Goal: Information Seeking & Learning: Learn about a topic

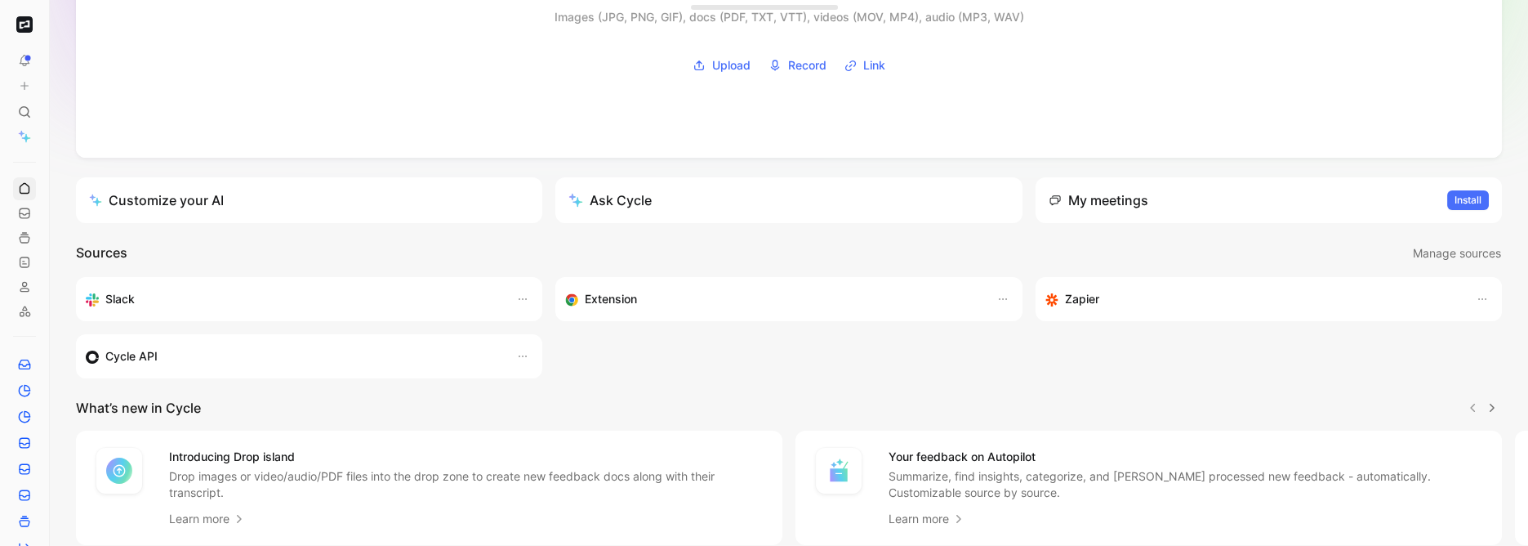
scroll to position [313, 0]
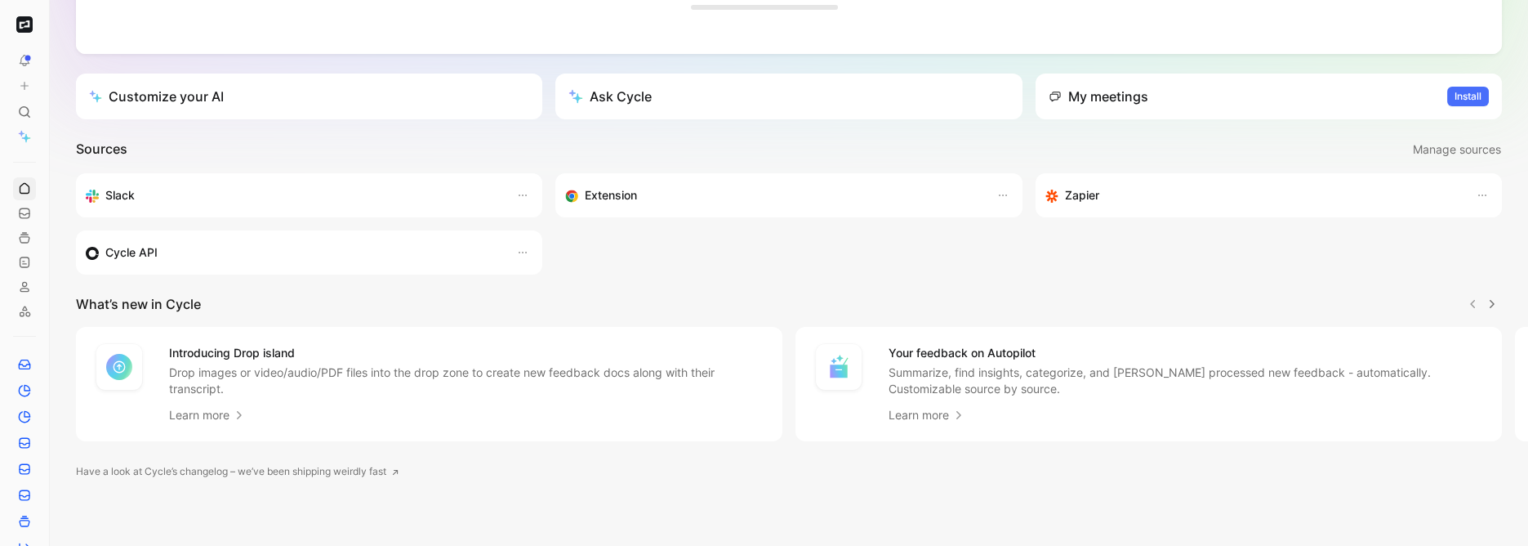
click at [29, 25] on img "button" at bounding box center [24, 24] width 16 height 16
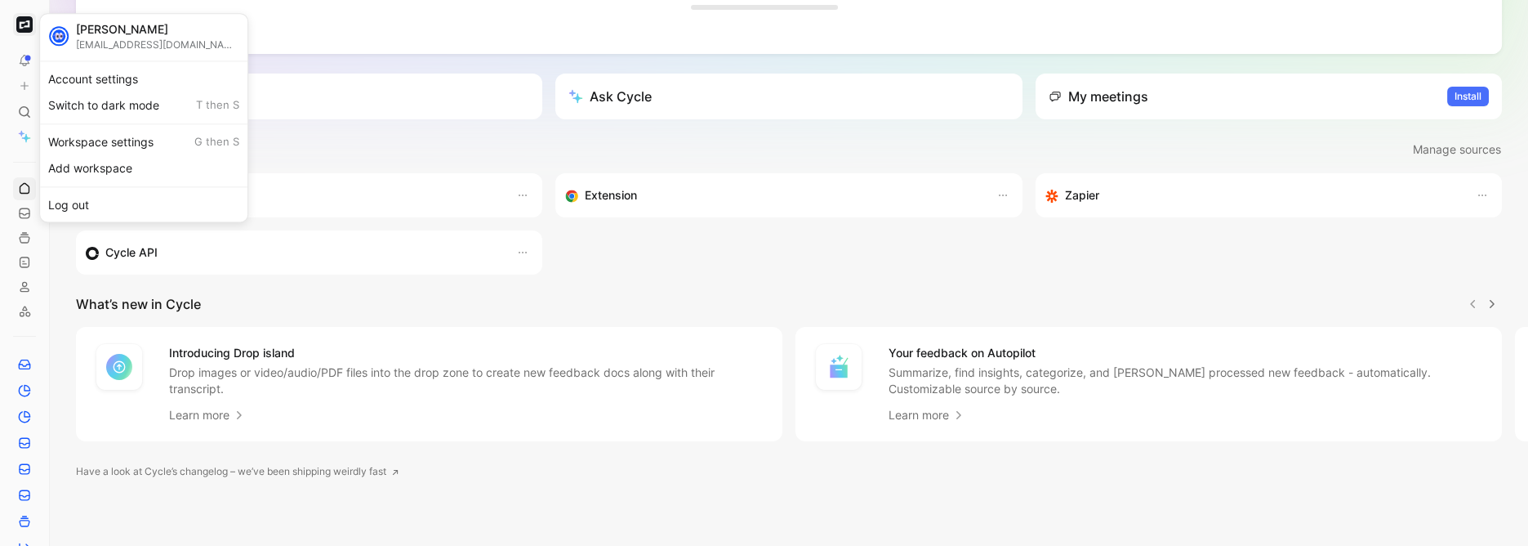
click at [26, 108] on div at bounding box center [764, 273] width 1528 height 546
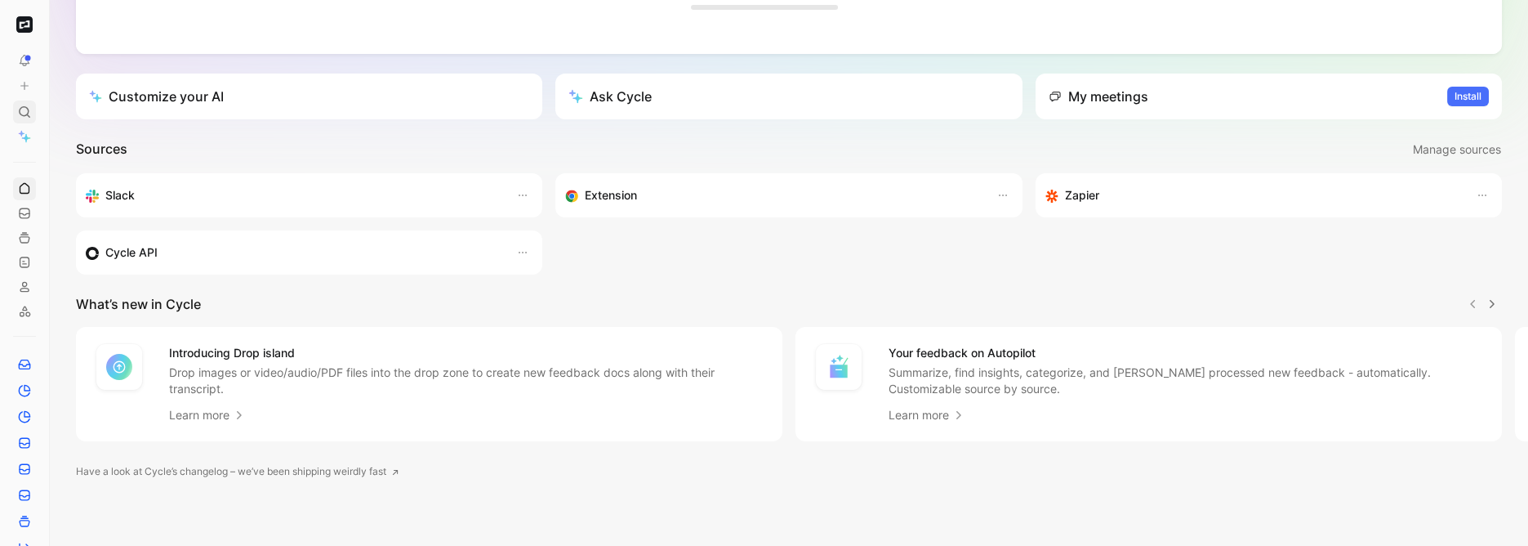
click at [22, 114] on icon at bounding box center [24, 111] width 13 height 13
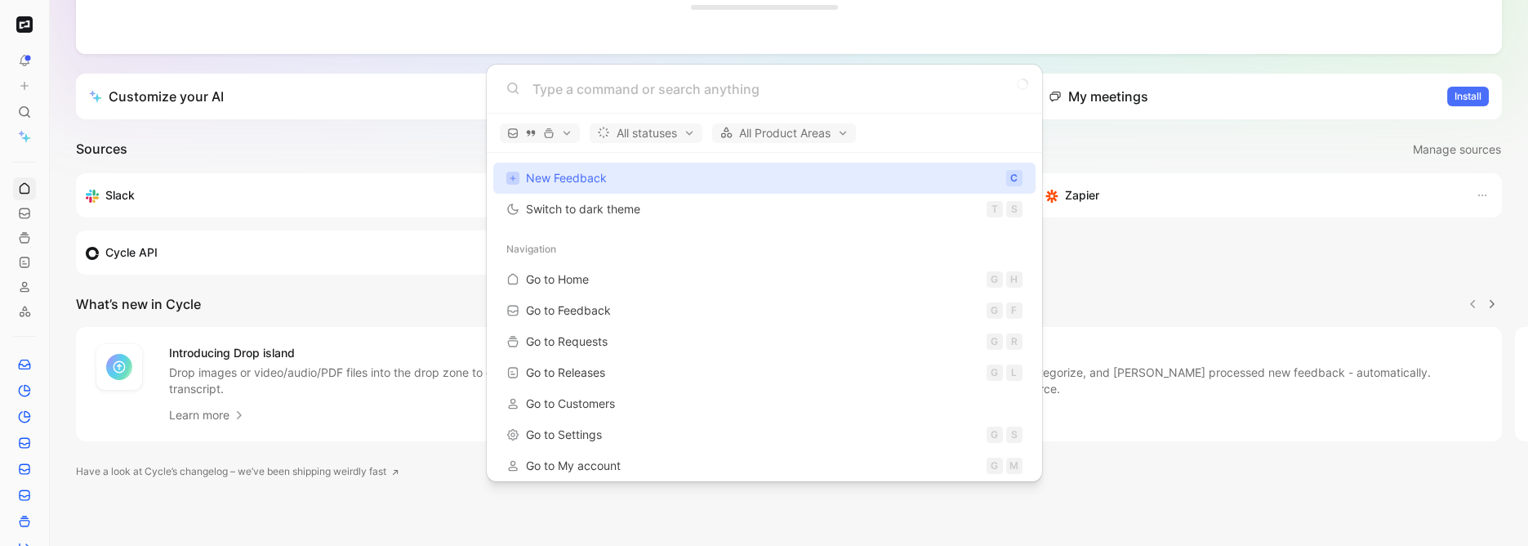
click at [28, 284] on body "To pick up a draggable item, press the space bar. While dragging, use the arrow…" at bounding box center [764, 273] width 1528 height 546
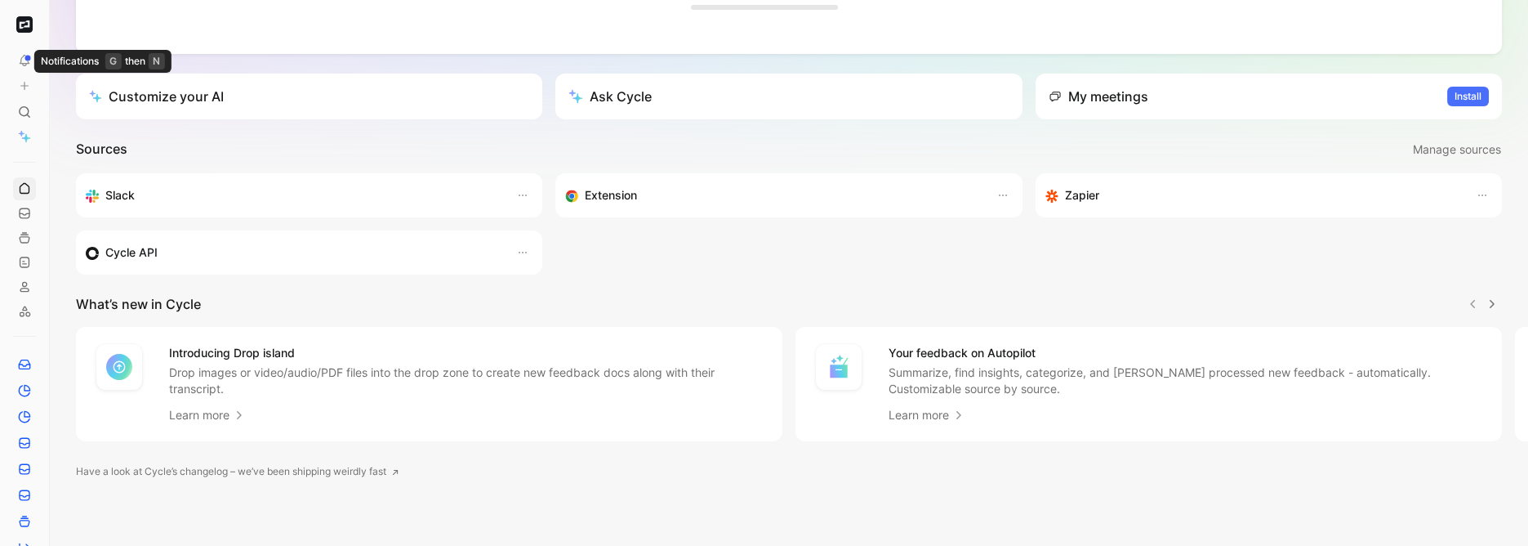
click at [33, 25] on button "button" at bounding box center [24, 24] width 23 height 23
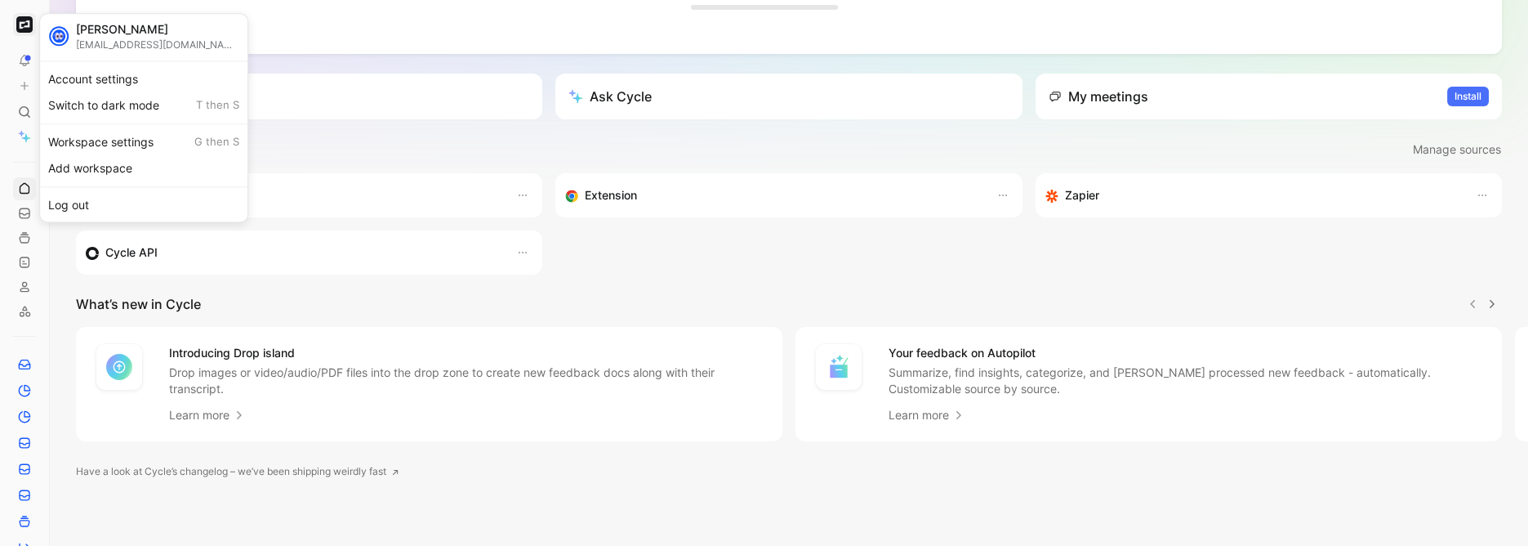
click at [27, 109] on div at bounding box center [764, 273] width 1528 height 546
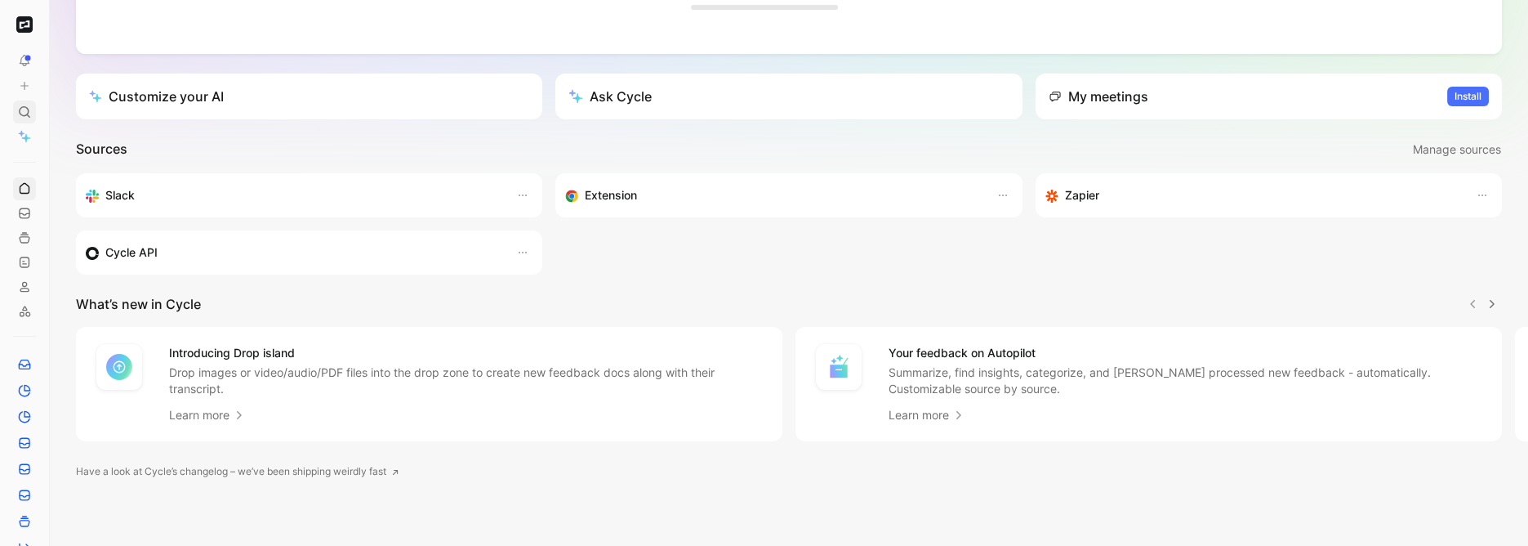
click at [21, 112] on icon at bounding box center [24, 111] width 13 height 13
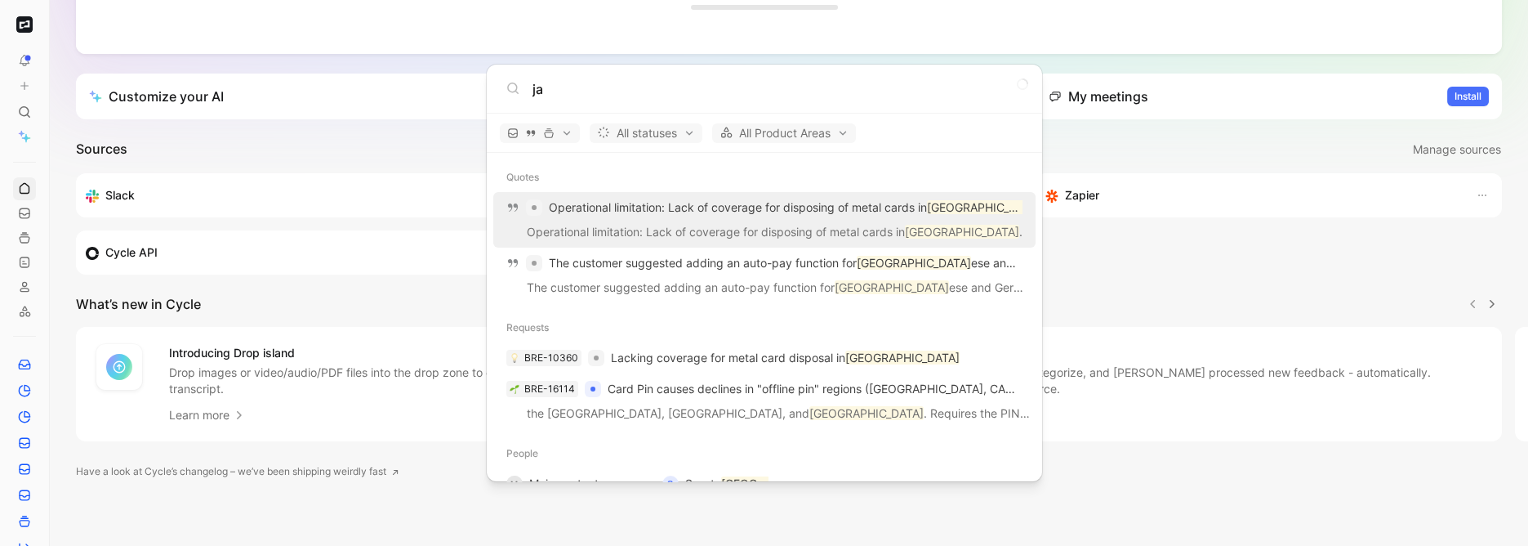
type input "j"
type input "[GEOGRAPHIC_DATA]"
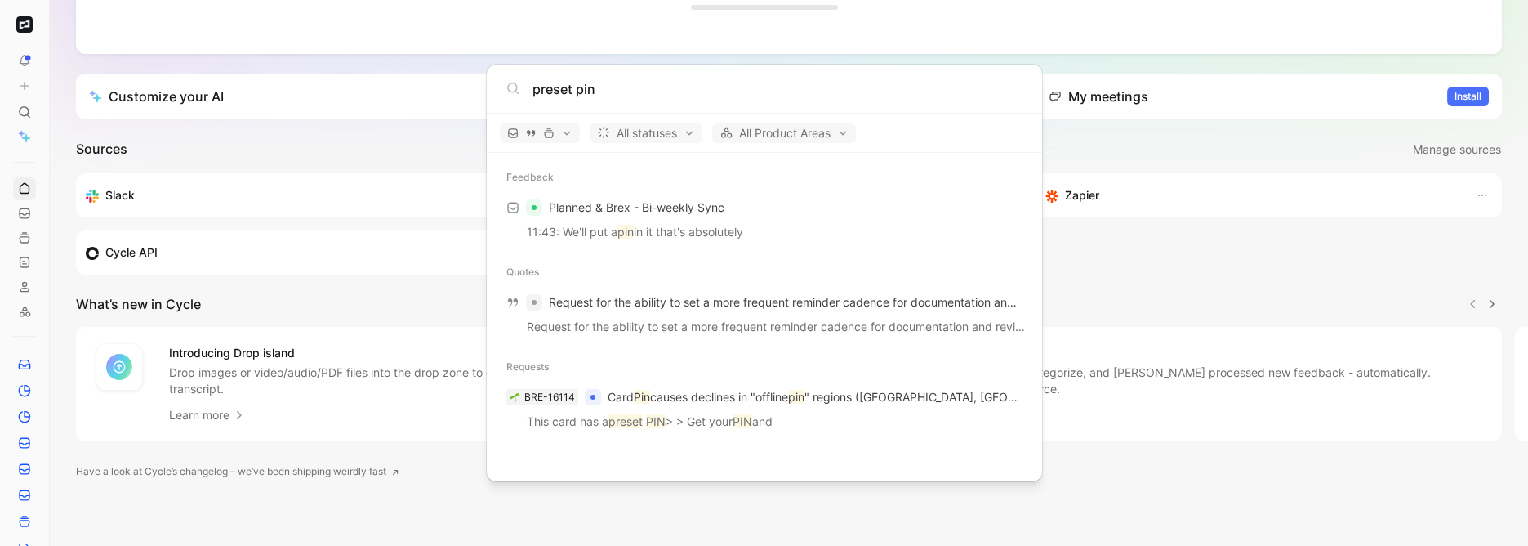
type input "preset pin"
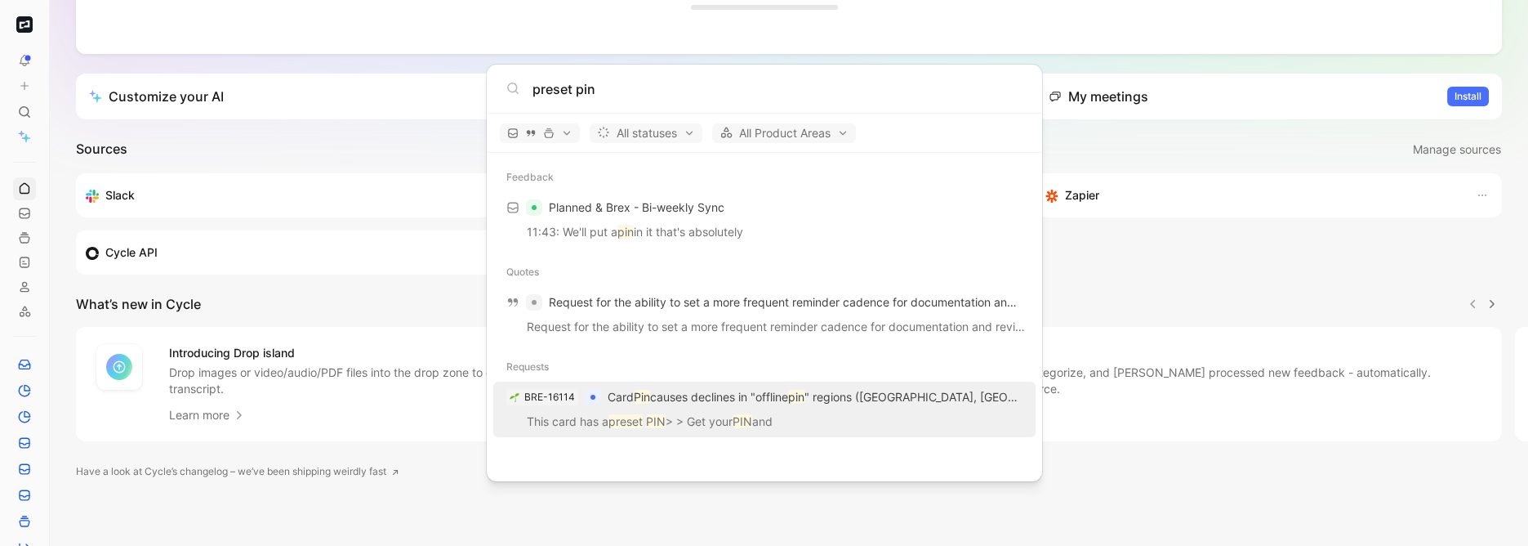
drag, startPoint x: 755, startPoint y: 442, endPoint x: 742, endPoint y: 434, distance: 14.3
click at [752, 443] on div "Feedback Planned & Brex - Bi-weekly Sync 11:43: We'll put a pin in it that's ab…" at bounding box center [764, 301] width 555 height 297
click at [734, 423] on p "This card has a preset PIN > > Get your PIN and" at bounding box center [764, 424] width 532 height 25
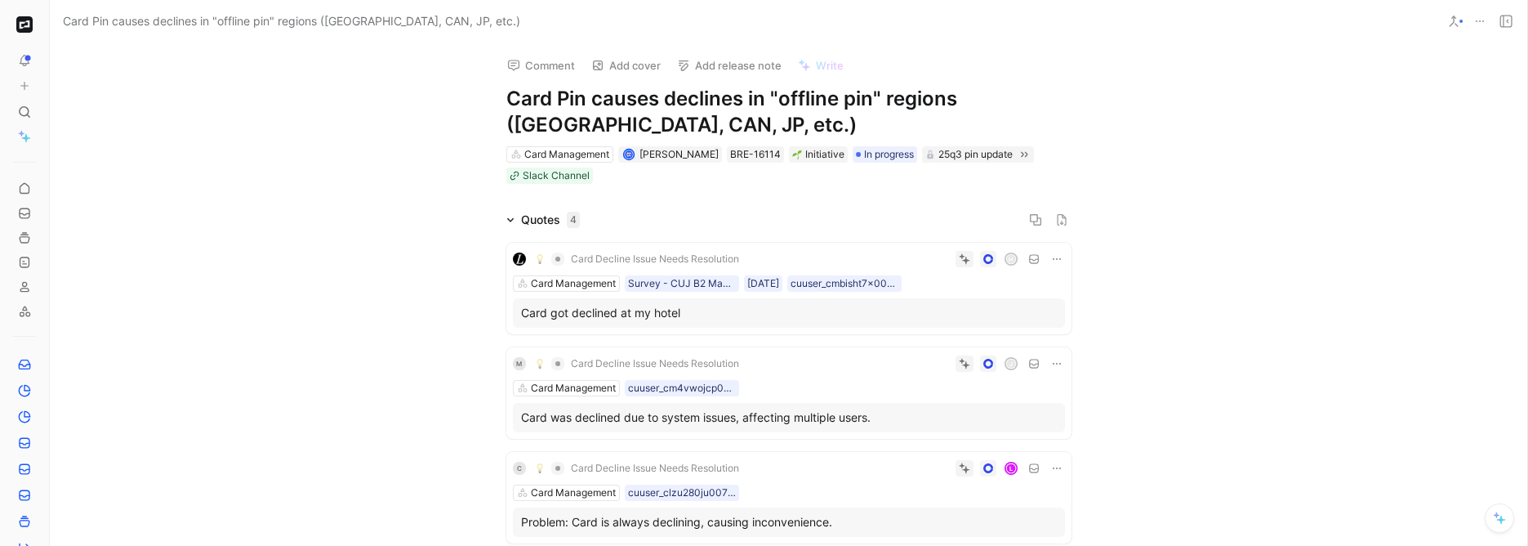
click at [571, 105] on h1 "Card Pin causes declines in "offline pin" regions ([GEOGRAPHIC_DATA], CAN, JP, …" at bounding box center [788, 112] width 565 height 52
click at [572, 106] on h1 "Card Pin causes declines in "offline pin" regions ([GEOGRAPHIC_DATA], CAN, JP, …" at bounding box center [788, 112] width 565 height 52
click at [572, 107] on h1 "Card Pin causes declines in "offline pin" regions ([GEOGRAPHIC_DATA], CAN, JP, …" at bounding box center [788, 112] width 565 height 52
copy h1 "Card Pin causes declines in "offline pin" regions ([GEOGRAPHIC_DATA], CAN, JP, …"
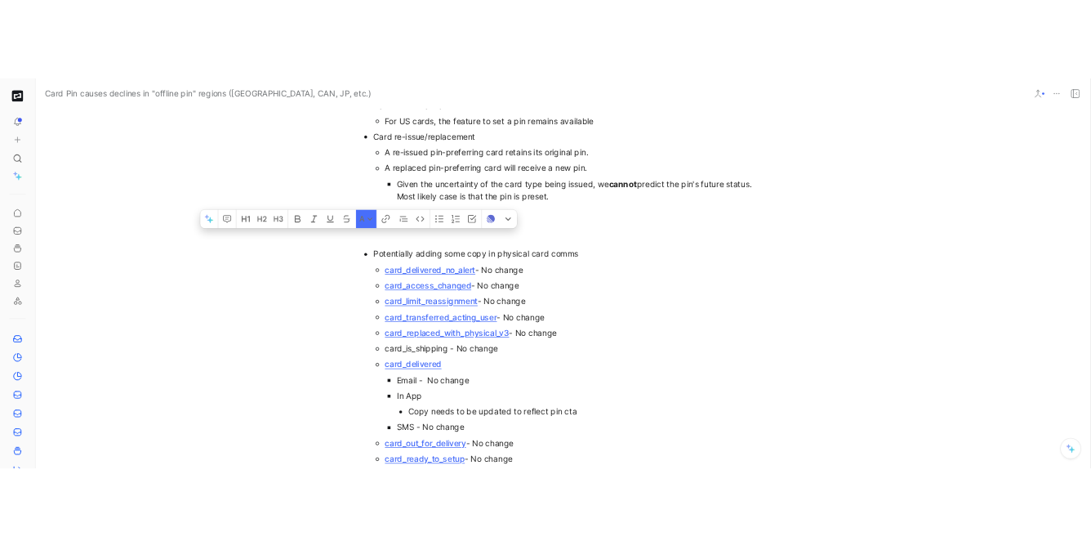
scroll to position [5235, 0]
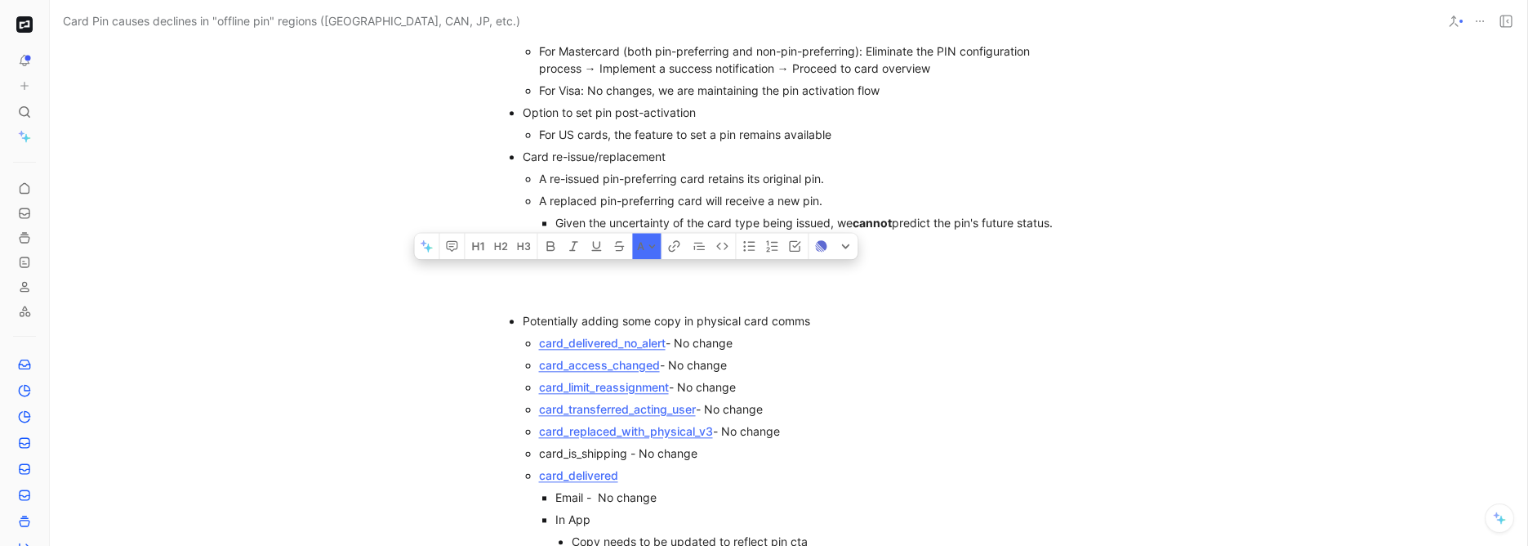
drag, startPoint x: 522, startPoint y: 292, endPoint x: 898, endPoint y: 217, distance: 383.1
click at [898, 217] on div "Latest Update [DATE]: What is the problem? Card pin mismatch causes declines in…" at bounding box center [788, 269] width 1477 height 9335
copy div "Lore ip dol sitamet? Cons adi elitsedd eiusmo temporin ut "laboree dol" magnaal…"
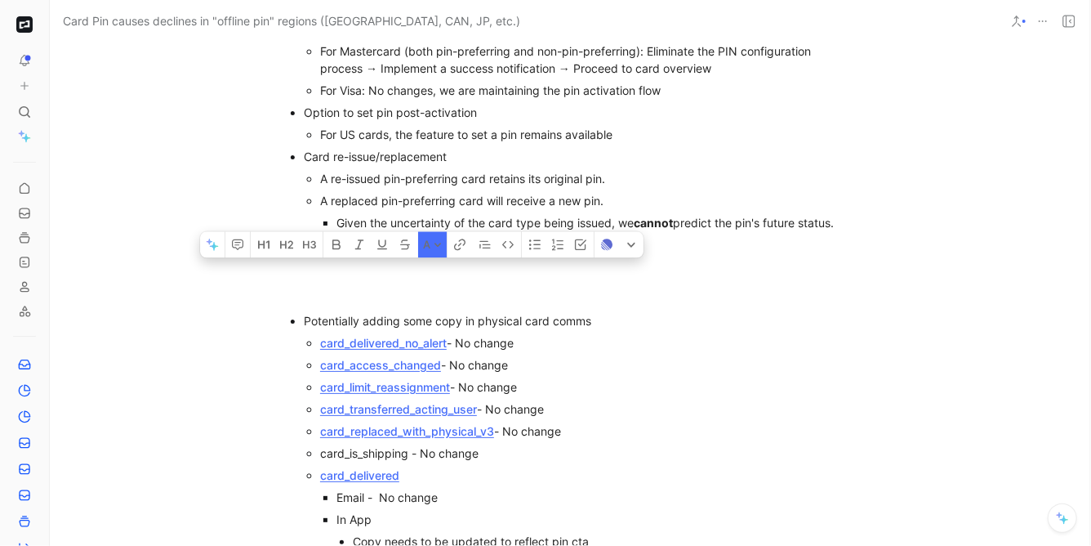
click at [362, 104] on div "Option to set pin post-activation" at bounding box center [578, 112] width 549 height 17
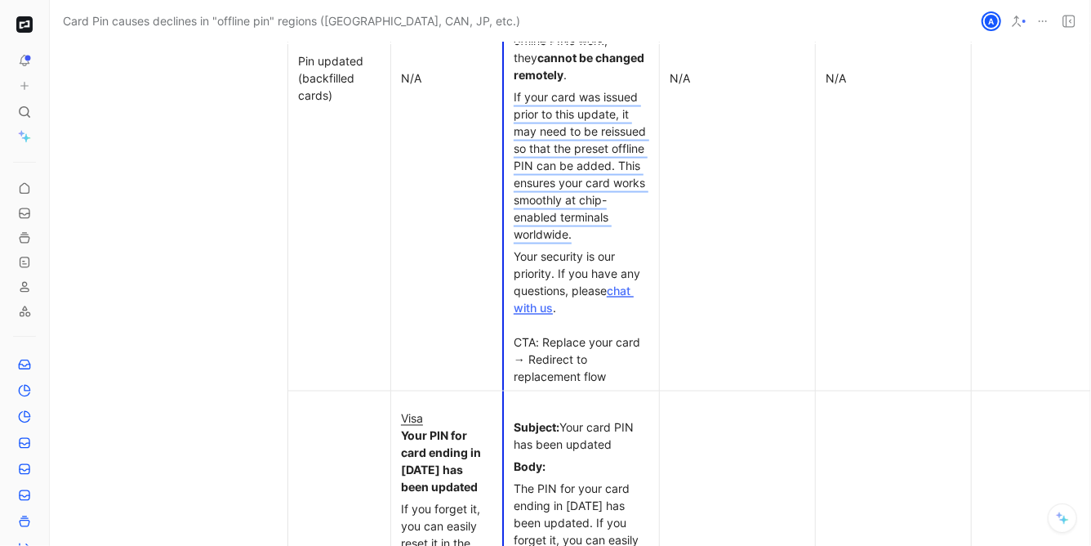
scroll to position [7039, 0]
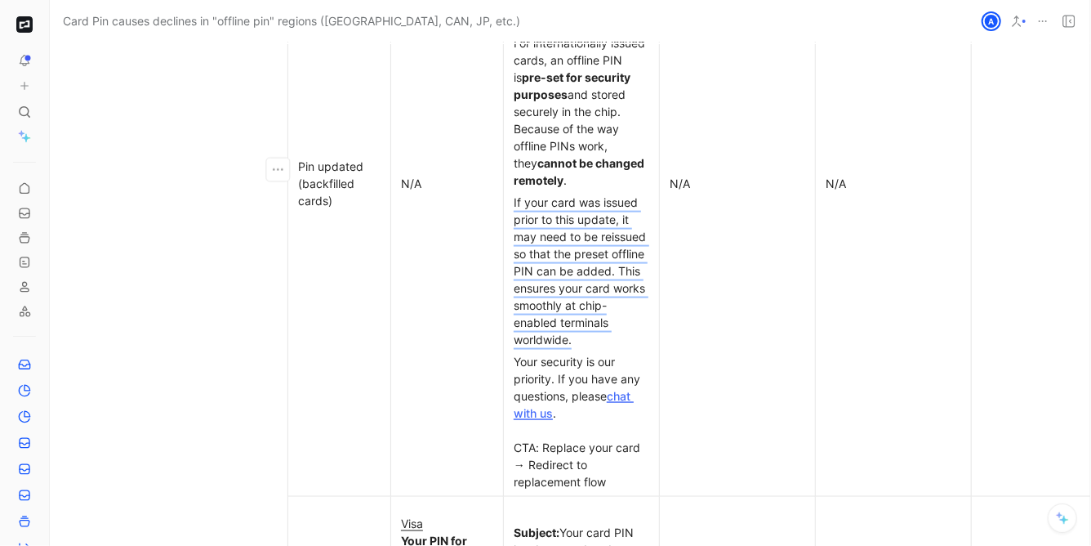
click at [597, 194] on div "If your card was issued prior to this update, it may need to be reissued so tha…" at bounding box center [582, 271] width 136 height 154
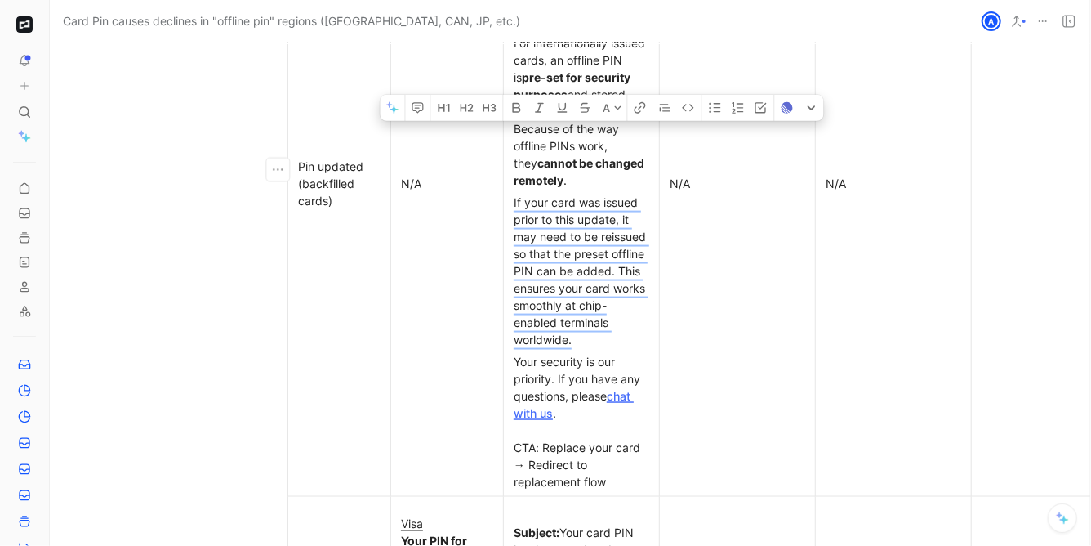
click at [597, 194] on div "If your card was issued prior to this update, it may need to be reissued so tha…" at bounding box center [582, 271] width 136 height 154
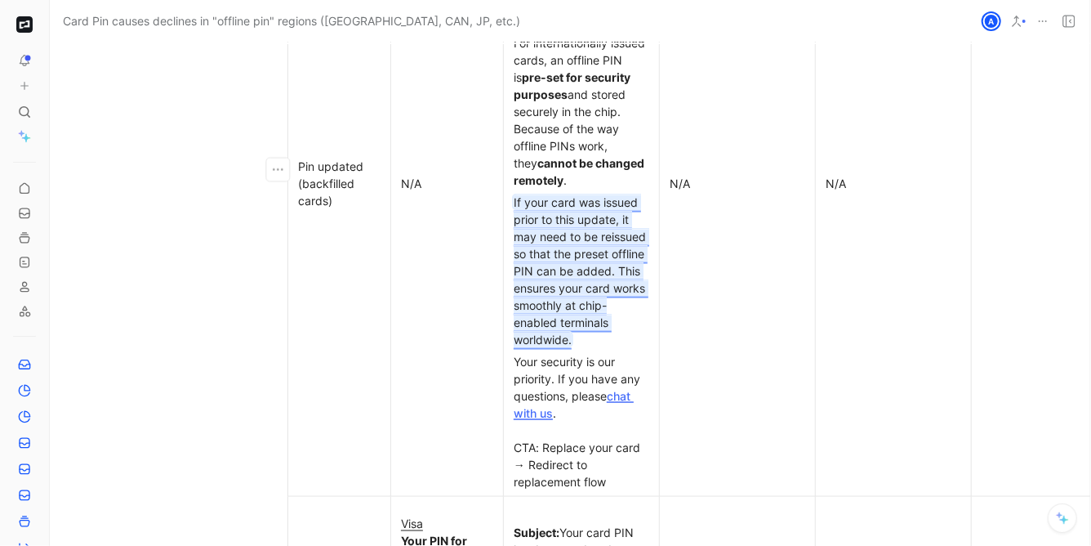
click at [617, 195] on mark "If your card was issued prior to this update, it may need to be reissued so tha…" at bounding box center [582, 270] width 136 height 151
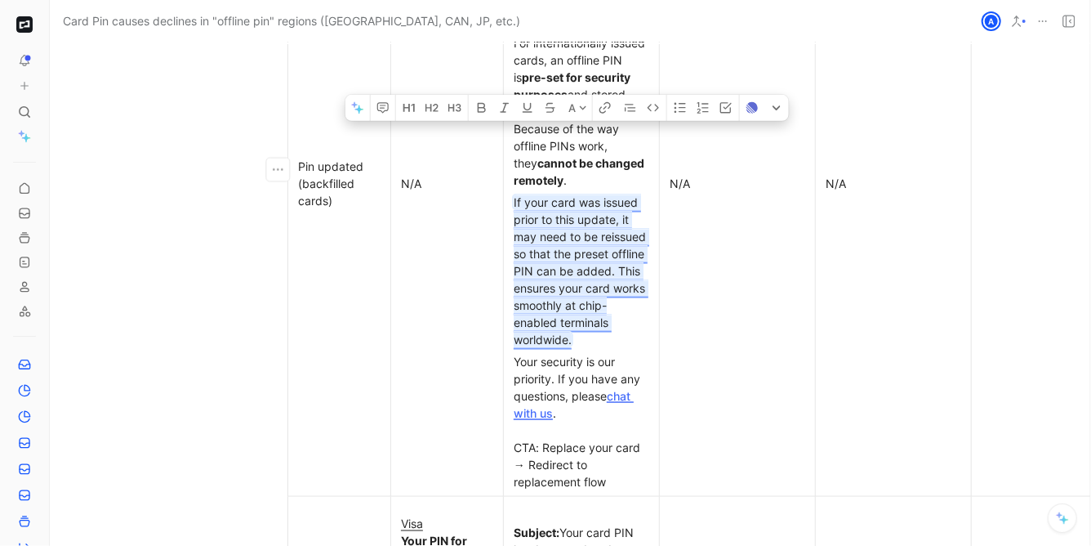
drag, startPoint x: 619, startPoint y: 195, endPoint x: 514, endPoint y: 175, distance: 107.3
click at [514, 195] on mark "If your card was issued prior to this update, it may need to be reissued so tha…" at bounding box center [582, 270] width 136 height 151
drag, startPoint x: 510, startPoint y: 175, endPoint x: 618, endPoint y: 198, distance: 110.4
click at [618, 198] on p "If your card was issued prior to this update, it may need to be reissued so tha…" at bounding box center [581, 270] width 149 height 159
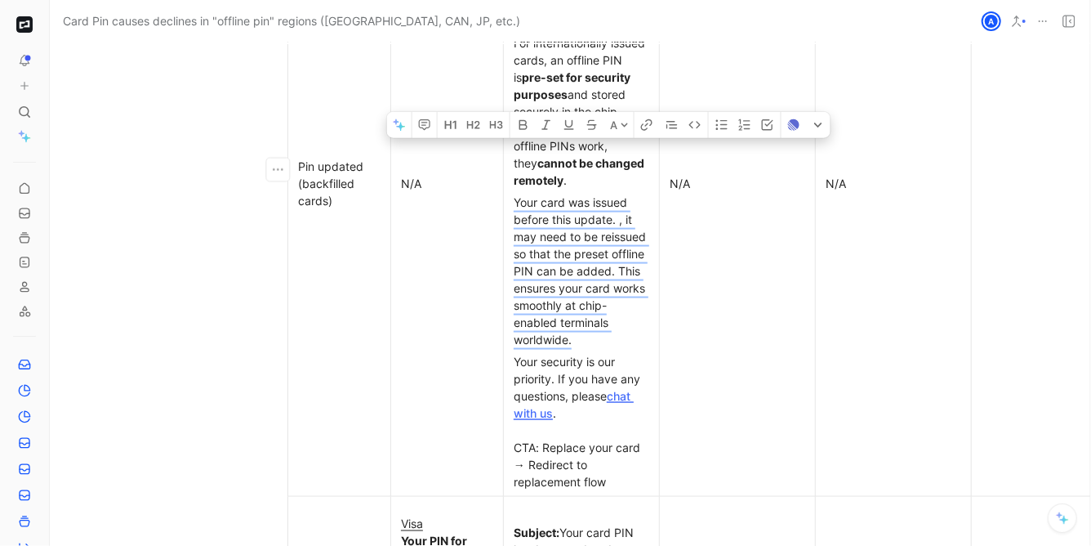
drag, startPoint x: 617, startPoint y: 193, endPoint x: 603, endPoint y: 217, distance: 28.6
click at [602, 218] on div "Your card was issued before this update. , it may need to be reissued so that t…" at bounding box center [582, 271] width 136 height 154
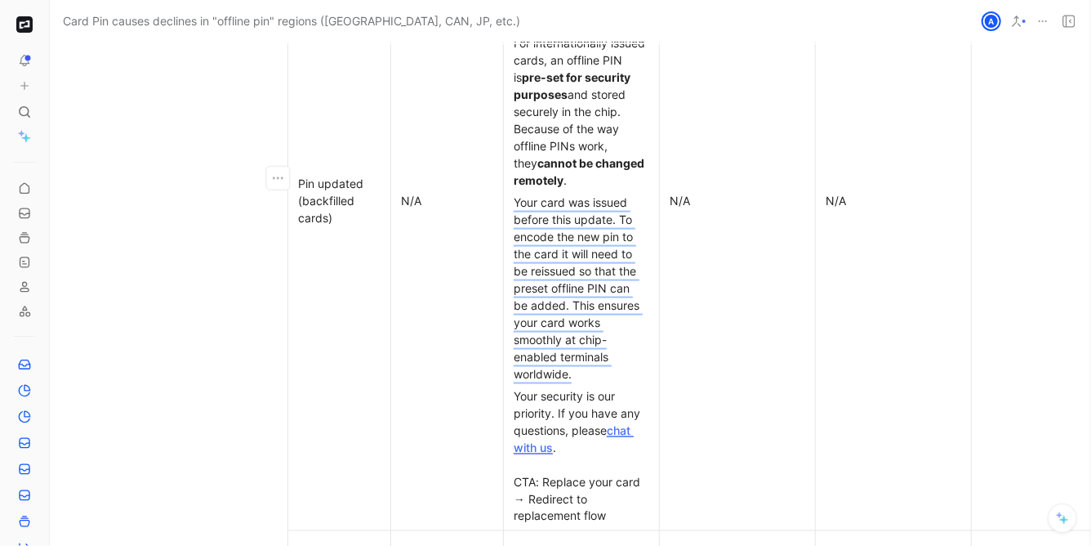
click at [565, 288] on div "Your card was issued before this update. To encode the new pin to the card it w…" at bounding box center [582, 288] width 136 height 189
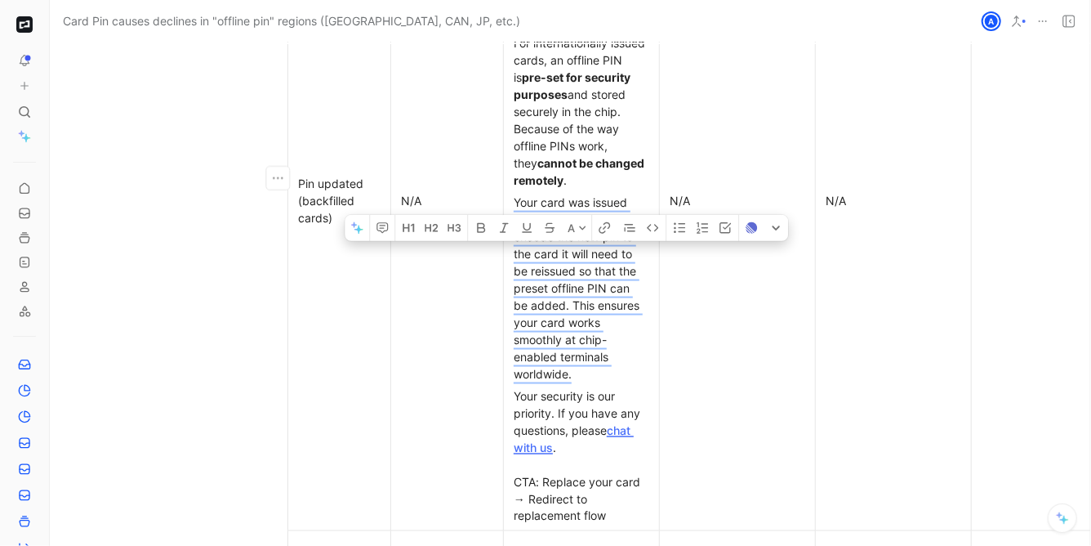
click at [565, 288] on div "Your card was issued before this update. To encode the new pin to the card it w…" at bounding box center [582, 288] width 136 height 189
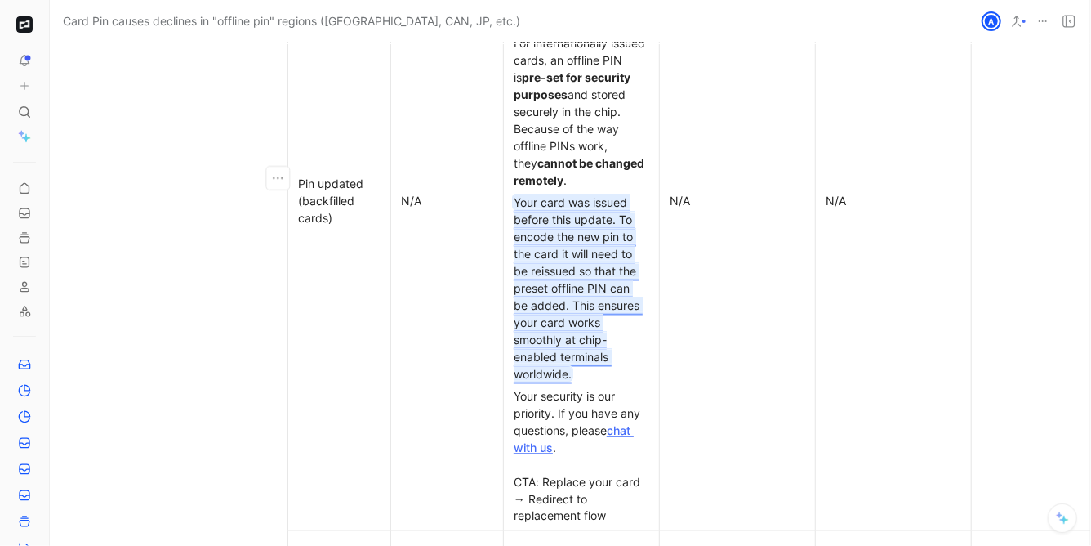
click at [570, 285] on mark "Your card was issued before this update. To encode the new pin to the card it w…" at bounding box center [578, 287] width 129 height 185
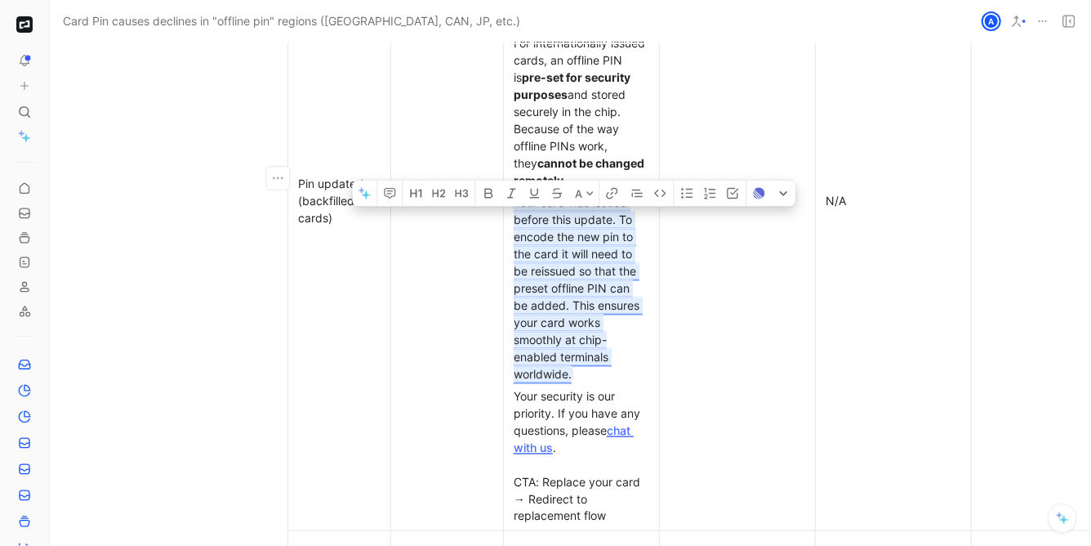
drag, startPoint x: 570, startPoint y: 285, endPoint x: 577, endPoint y: 248, distance: 37.5
click at [577, 248] on mark "Your card was issued before this update. To encode the new pin to the card it w…" at bounding box center [578, 287] width 129 height 185
drag, startPoint x: 580, startPoint y: 248, endPoint x: 565, endPoint y: 282, distance: 36.6
click at [565, 282] on mark "Your card was issued before this update. To encode the new pin to the card it w…" at bounding box center [578, 287] width 129 height 185
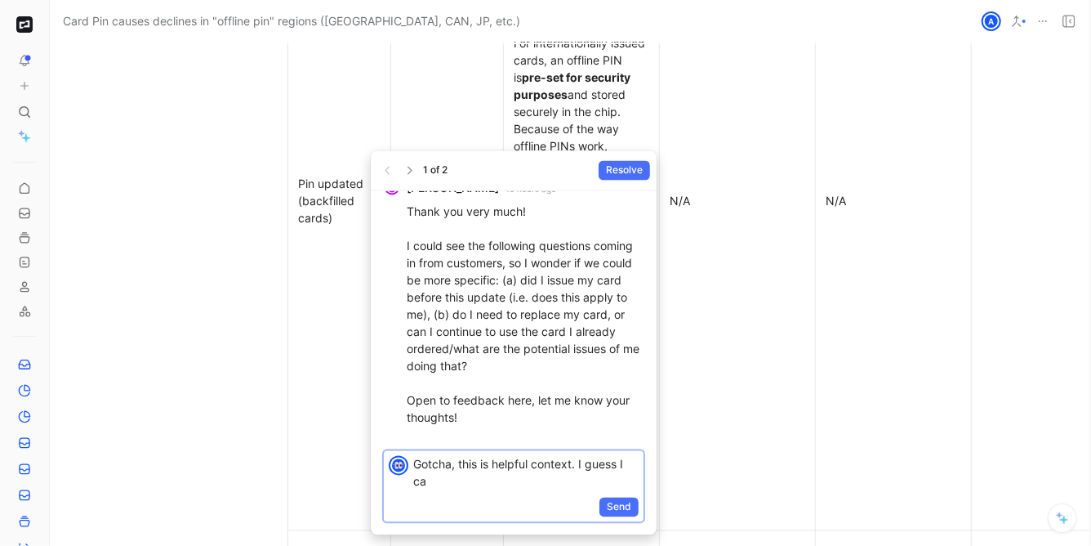
click at [472, 463] on p "Gotcha, this is helpful context. I guess I ca" at bounding box center [525, 473] width 225 height 34
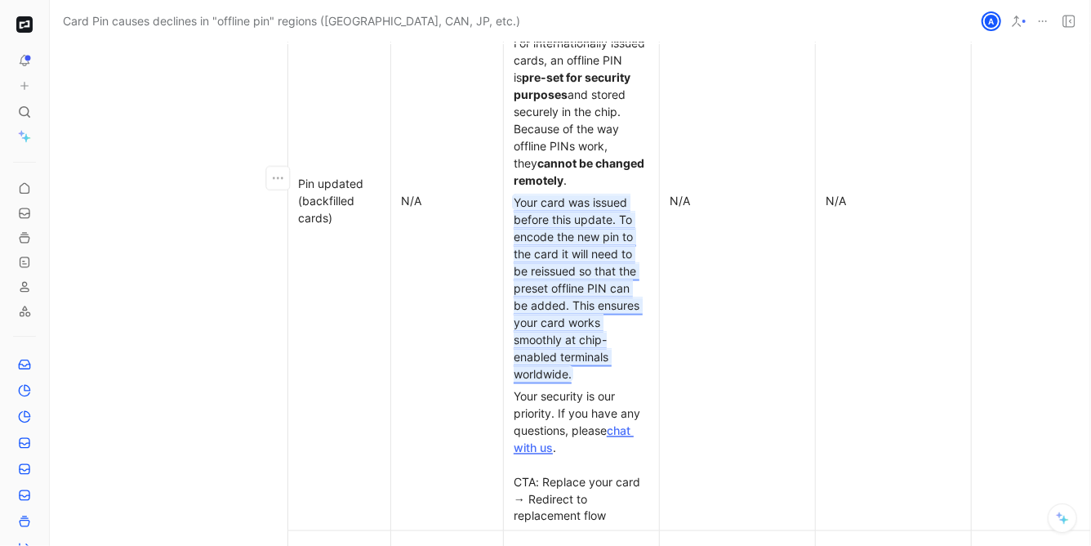
click at [598, 250] on mark "Your card was issued before this update. To encode the new pin to the card it w…" at bounding box center [578, 287] width 129 height 185
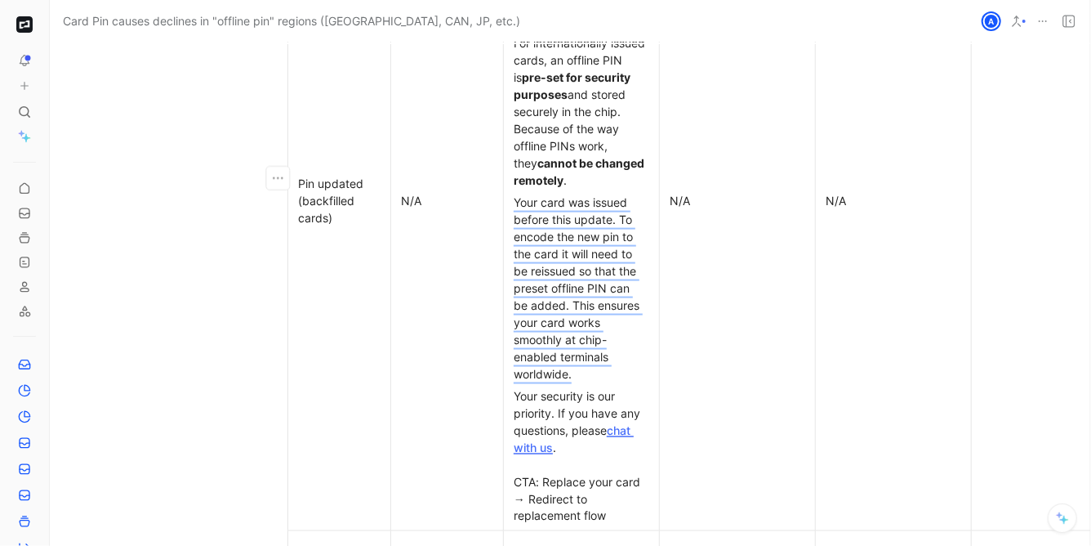
click at [608, 304] on div "Your card was issued before this update. To encode the new pin to the card it w…" at bounding box center [582, 288] width 136 height 189
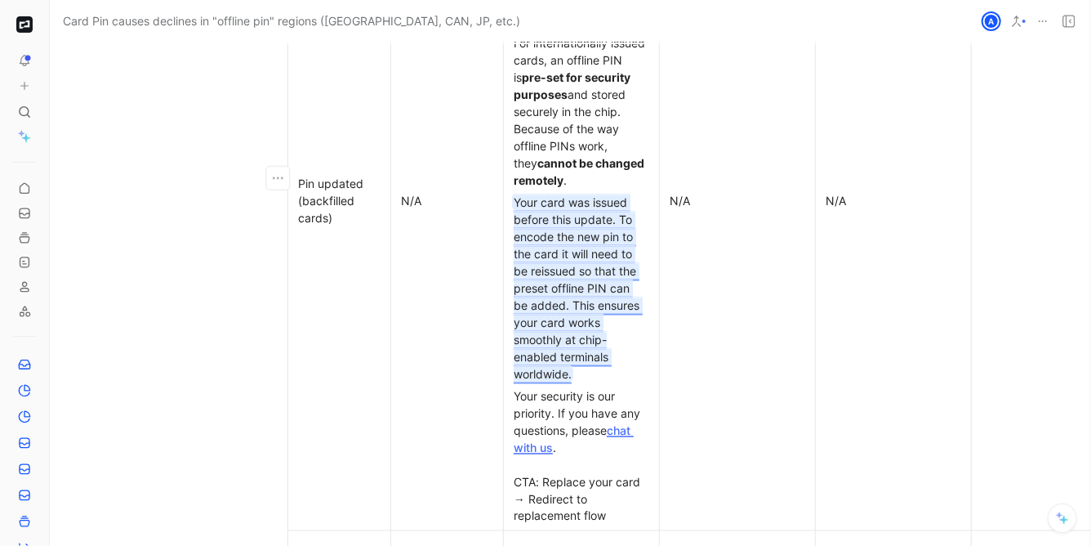
click at [566, 279] on mark "Your card was issued before this update. To encode the new pin to the card it w…" at bounding box center [578, 287] width 129 height 185
click at [571, 280] on mark "Your card was issued before this update. To encode the new pin to the card it w…" at bounding box center [578, 287] width 129 height 185
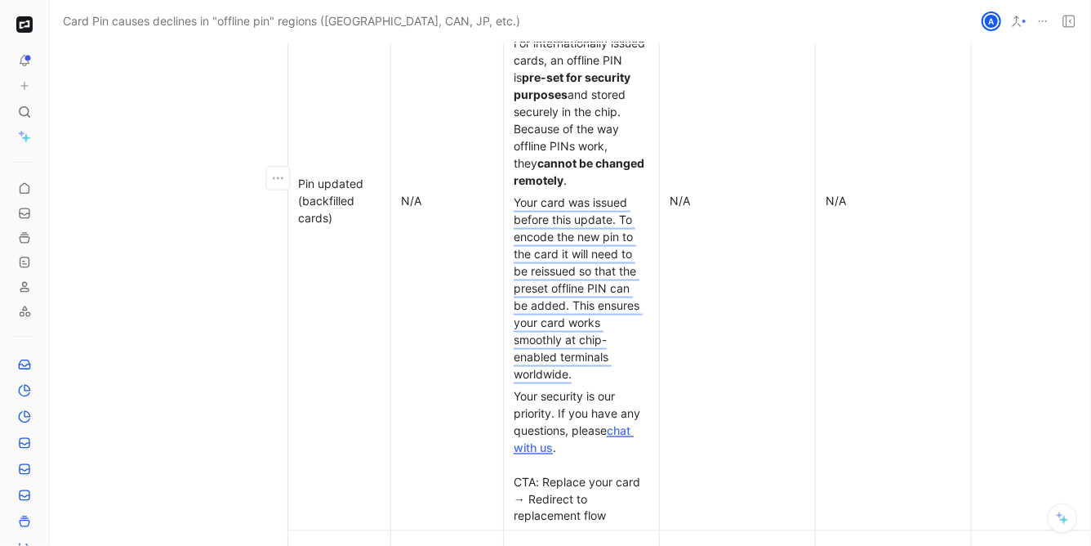
click at [575, 273] on div "Your card was issued before this update. To encode the new pin to the card it w…" at bounding box center [582, 288] width 136 height 189
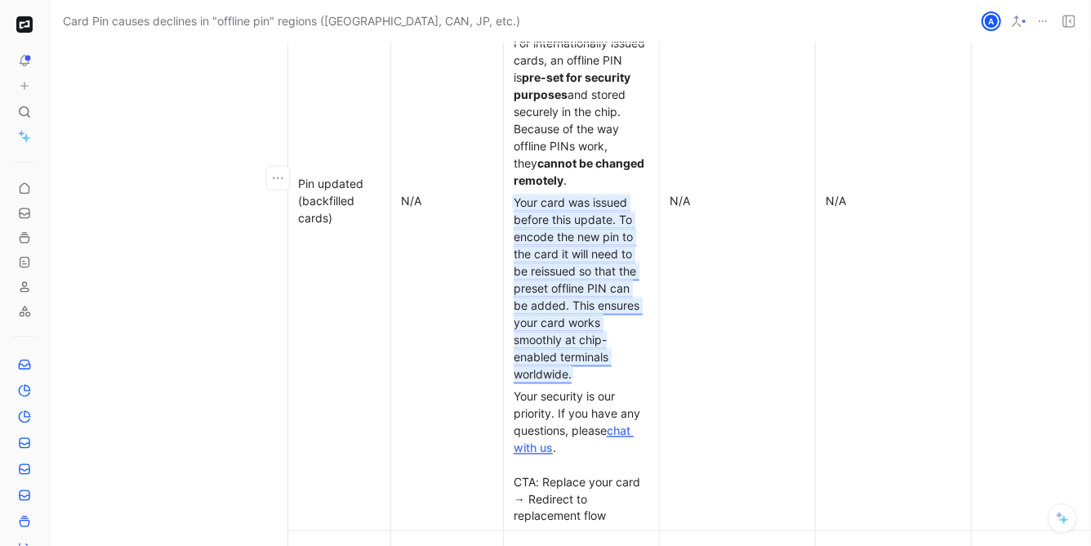
click at [568, 283] on mark "Your card was issued before this update. To encode the new pin to the card it w…" at bounding box center [578, 287] width 129 height 185
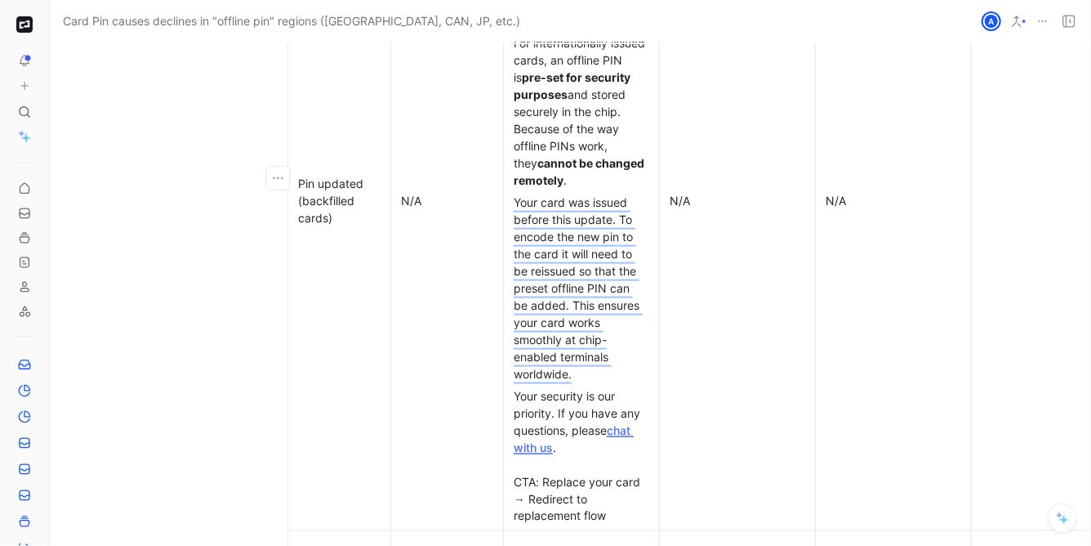
click at [568, 271] on div "Your card was issued before this update. To encode the new pin to the card it w…" at bounding box center [582, 288] width 136 height 189
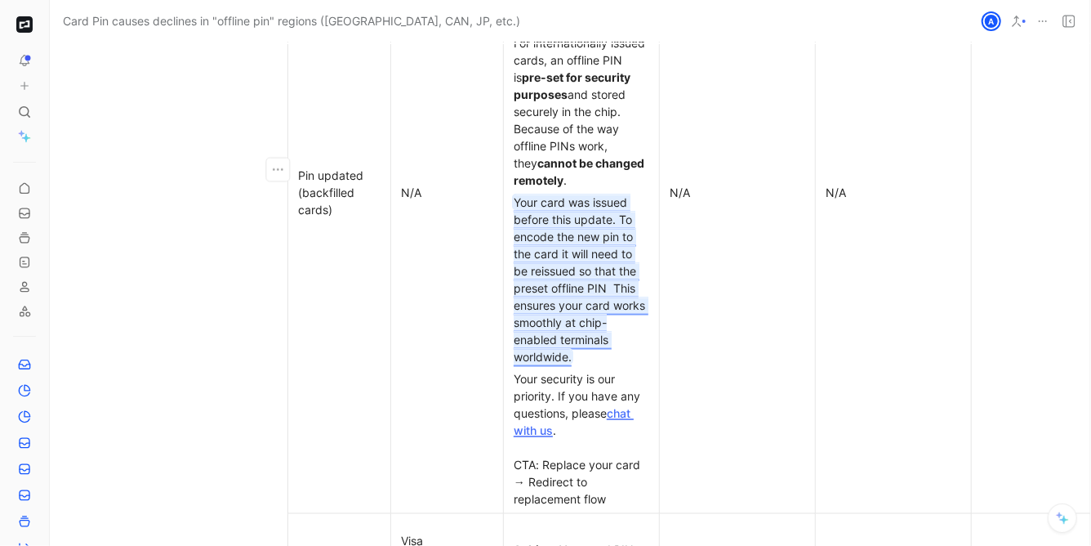
click at [613, 212] on mark "Your card was issued before this update. To encode the new pin to the card it w…" at bounding box center [581, 279] width 135 height 168
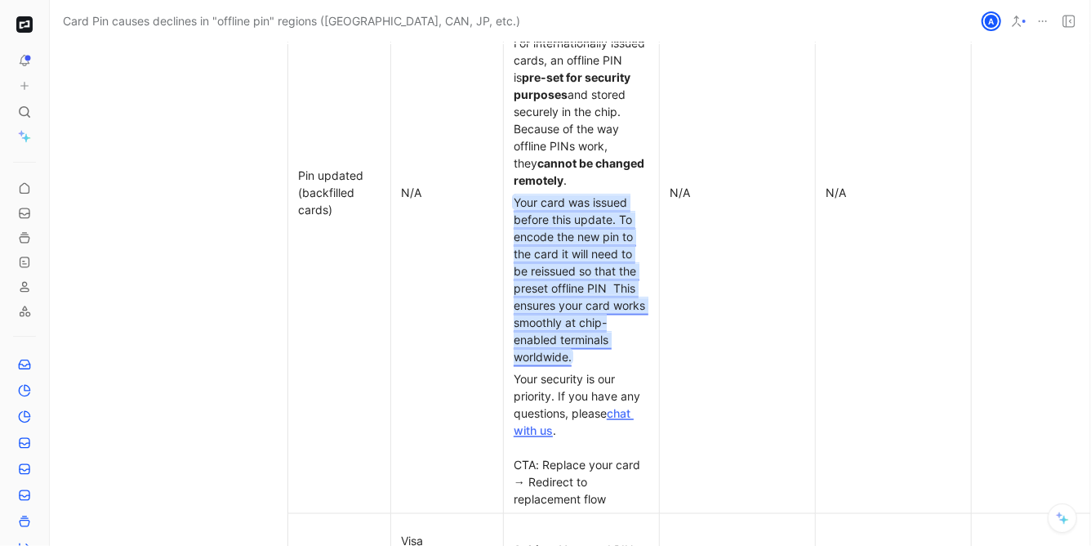
click at [613, 212] on p "Thank you very much! I could see the following questions coming in from custome…" at bounding box center [525, 309] width 237 height 223
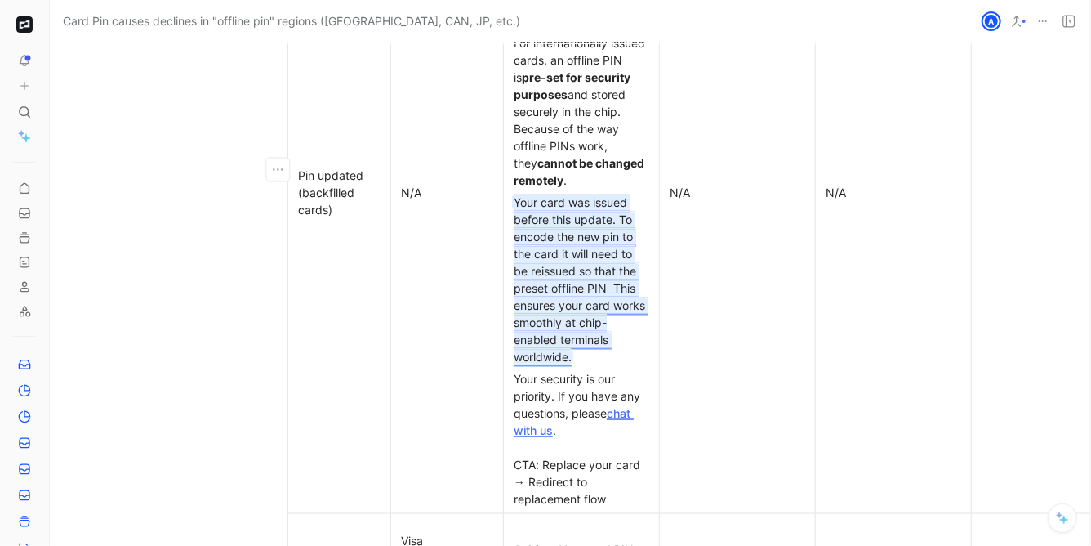
click at [613, 265] on mark "Your card was issued before this update. To encode the new pin to the card it w…" at bounding box center [581, 279] width 135 height 168
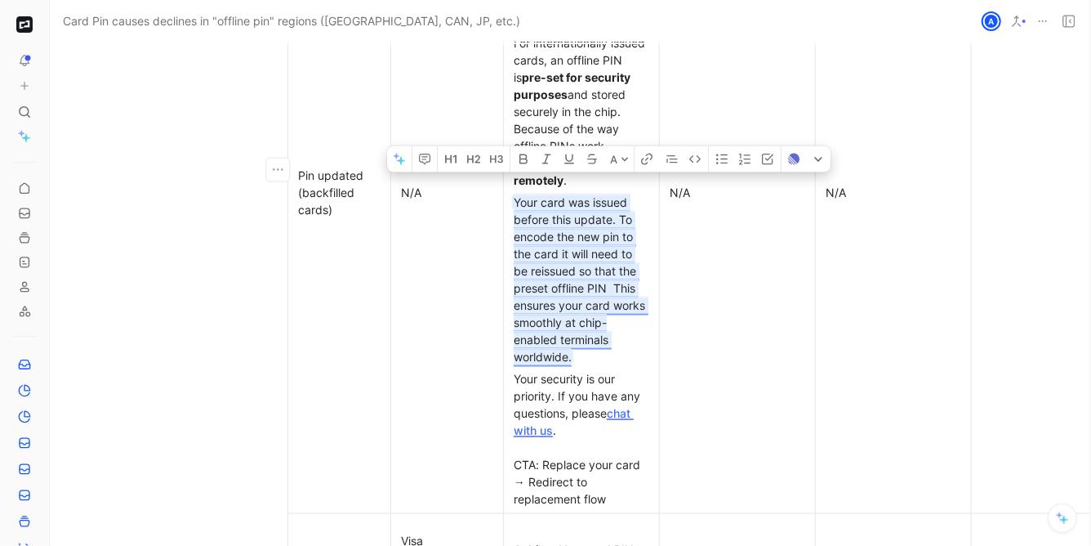
drag, startPoint x: 613, startPoint y: 270, endPoint x: 604, endPoint y: 211, distance: 59.6
click at [604, 211] on mark "Your card was issued before this update. To encode the new pin to the card it w…" at bounding box center [581, 279] width 135 height 168
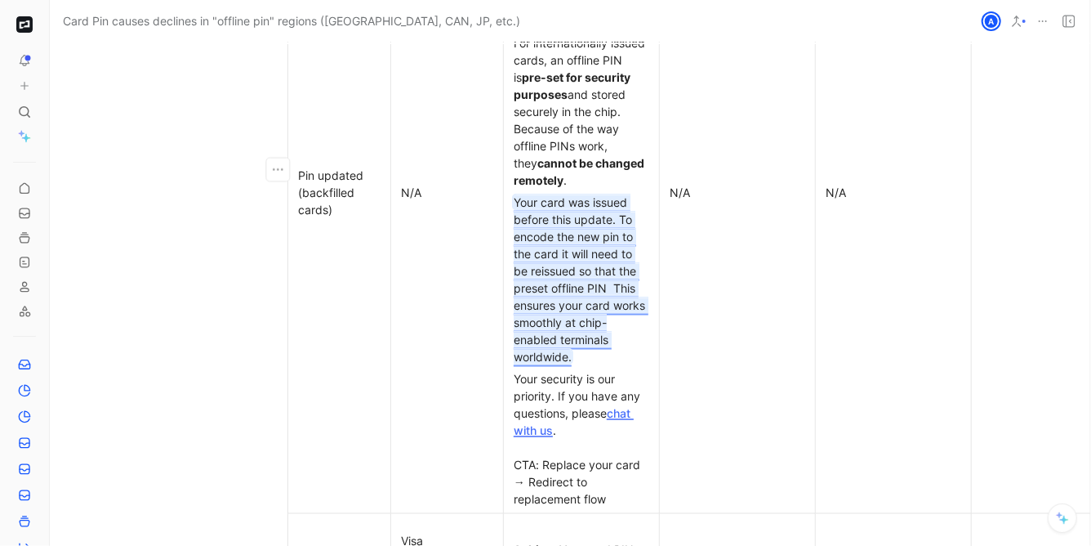
click at [609, 216] on mark "Your card was issued before this update. To encode the new pin to the card it w…" at bounding box center [581, 279] width 135 height 168
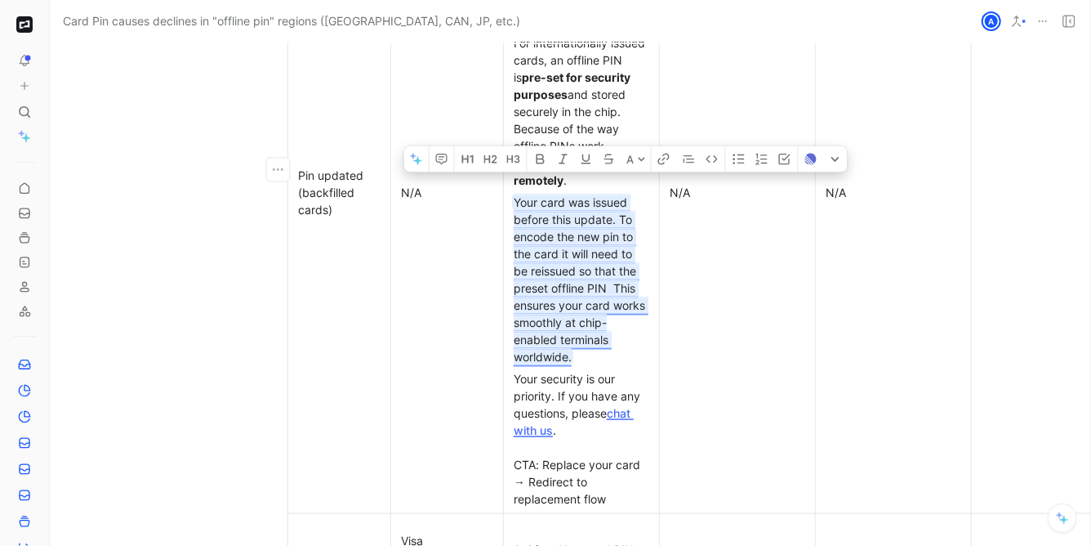
click at [625, 216] on mark "Your card was issued before this update. To encode the new pin to the card it w…" at bounding box center [581, 279] width 135 height 168
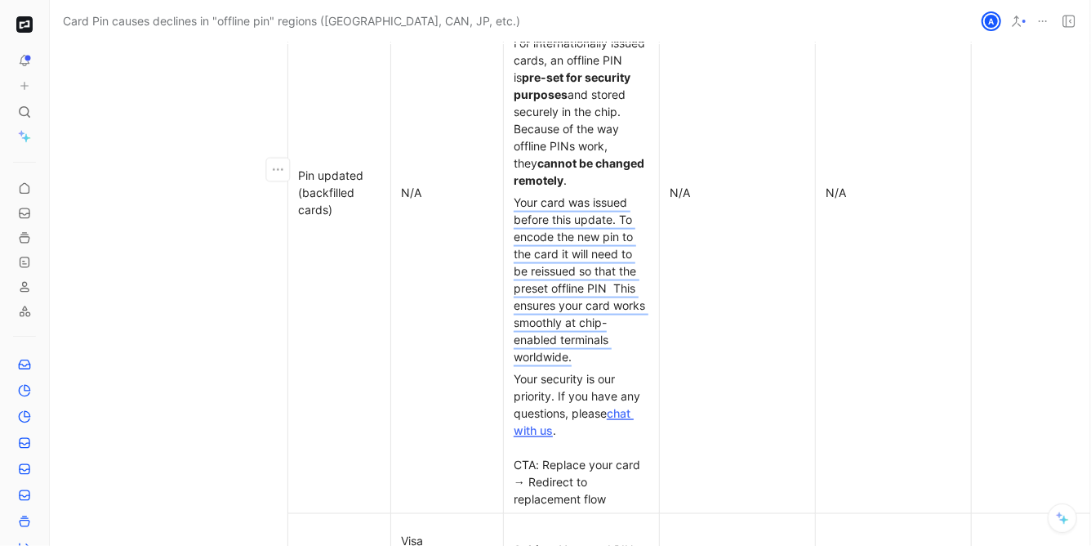
click at [613, 221] on div "Your card was issued before this update. To encode the new pin to the card it w…" at bounding box center [582, 280] width 136 height 172
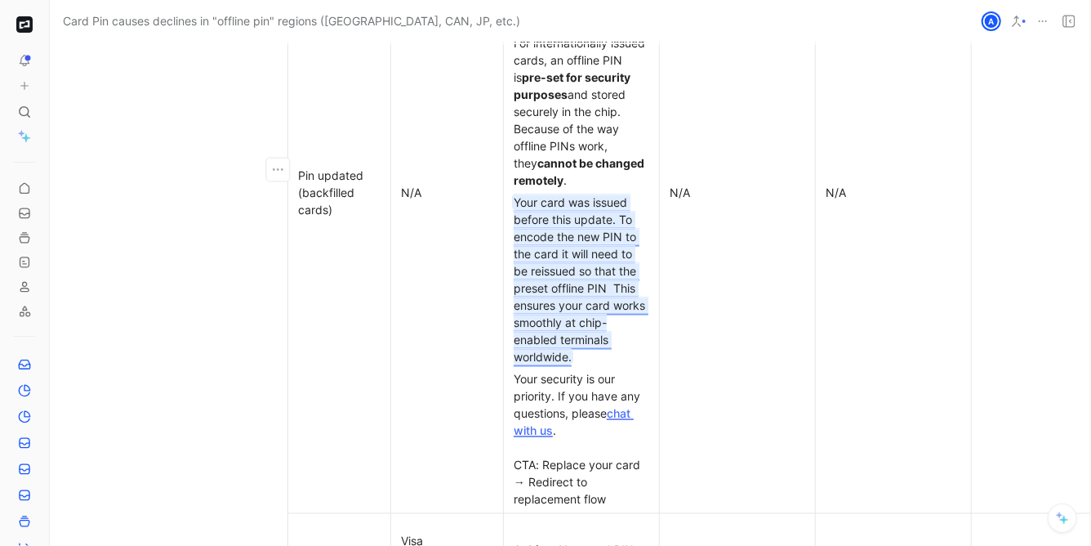
drag, startPoint x: 624, startPoint y: 220, endPoint x: 591, endPoint y: 236, distance: 36.5
click at [590, 236] on div "Your card was issued before this update. To encode the new PIN to the card it w…" at bounding box center [582, 280] width 136 height 172
click at [622, 217] on mark "Your card was issued before this update. To encode the new PIN to the card it w…" at bounding box center [581, 279] width 135 height 168
click at [625, 218] on mark "Your card was issued before this update. To encode the new PIN to the card it w…" at bounding box center [581, 279] width 135 height 168
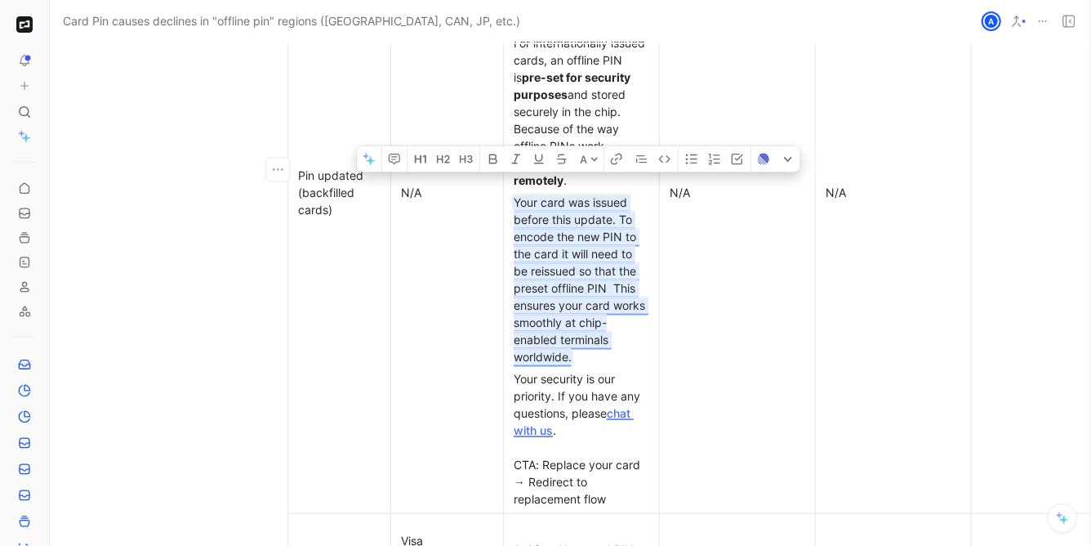
drag, startPoint x: 625, startPoint y: 221, endPoint x: 531, endPoint y: 252, distance: 99.2
click at [531, 252] on div "Your card was issued before this update. To encode the new PIN to the card it w…" at bounding box center [582, 280] width 136 height 172
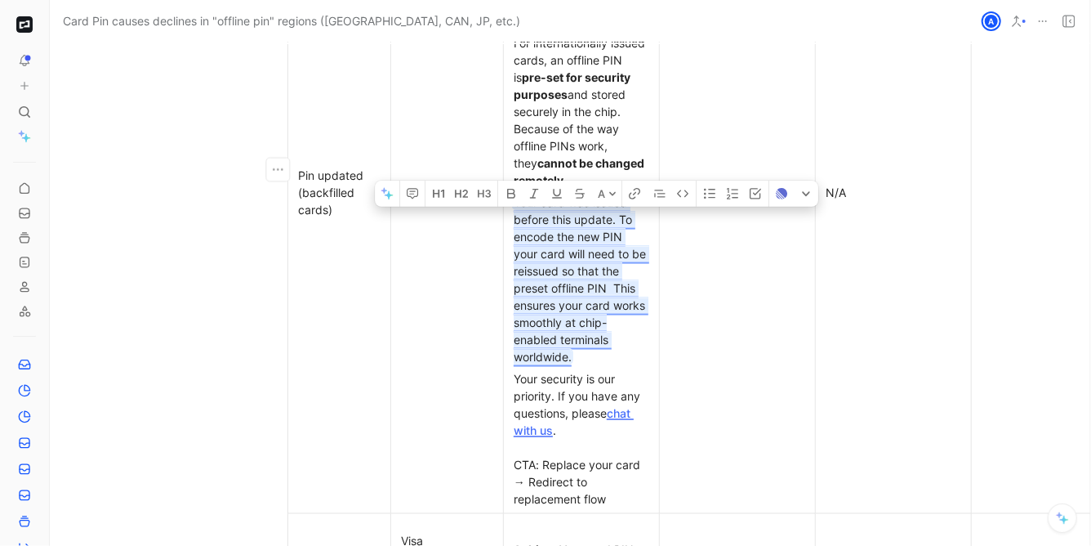
drag, startPoint x: 580, startPoint y: 249, endPoint x: 614, endPoint y: 268, distance: 39.1
click at [614, 268] on mark "Your card was issued before this update. To encode the new PIN your card will n…" at bounding box center [582, 279] width 136 height 168
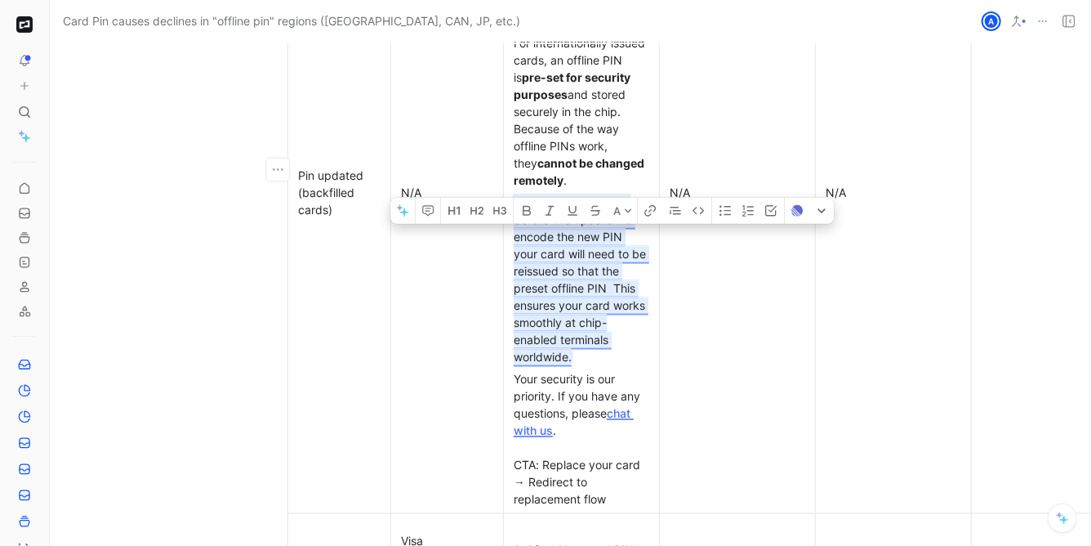
drag, startPoint x: 621, startPoint y: 278, endPoint x: 611, endPoint y: 265, distance: 16.3
click at [611, 265] on div "Your card was issued before this update. To encode the new PIN your card will n…" at bounding box center [582, 280] width 136 height 172
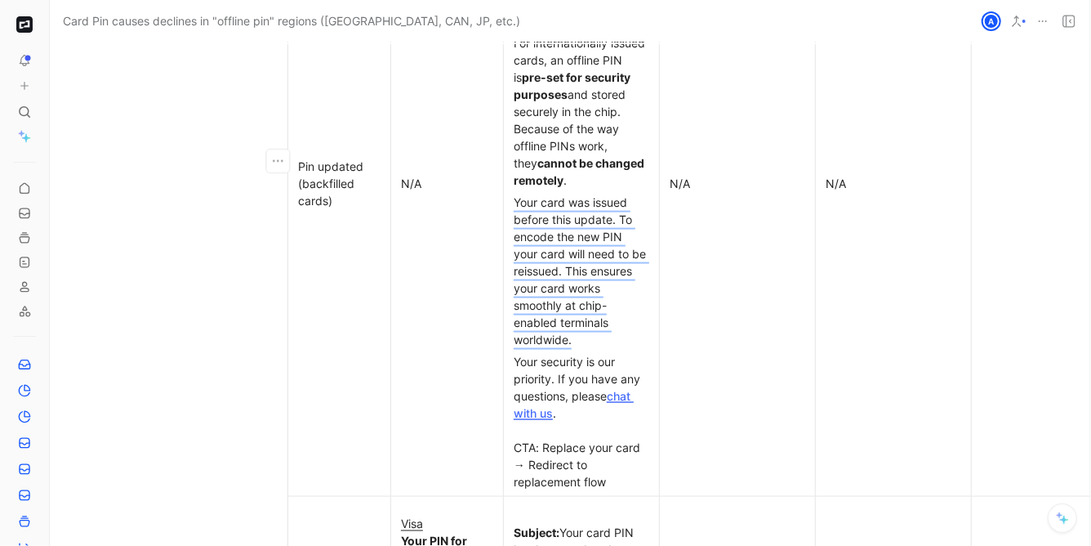
click at [607, 353] on div "Your security is our priority. If you have any questions, please chat with us .…" at bounding box center [582, 421] width 136 height 137
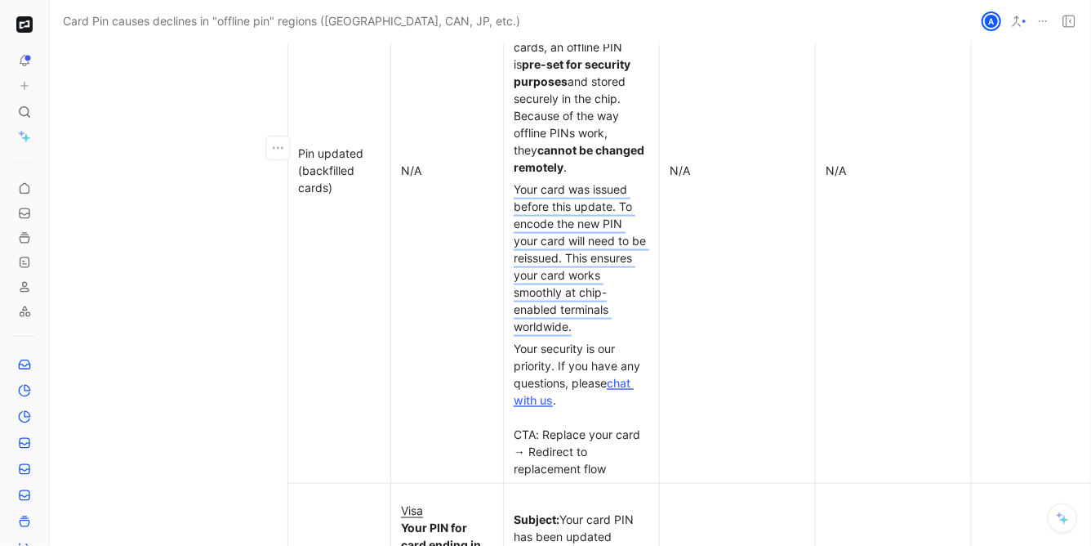
scroll to position [7053, 0]
click at [583, 350] on div "Your security is our priority. If you have any questions, please chat with us .…" at bounding box center [582, 407] width 136 height 137
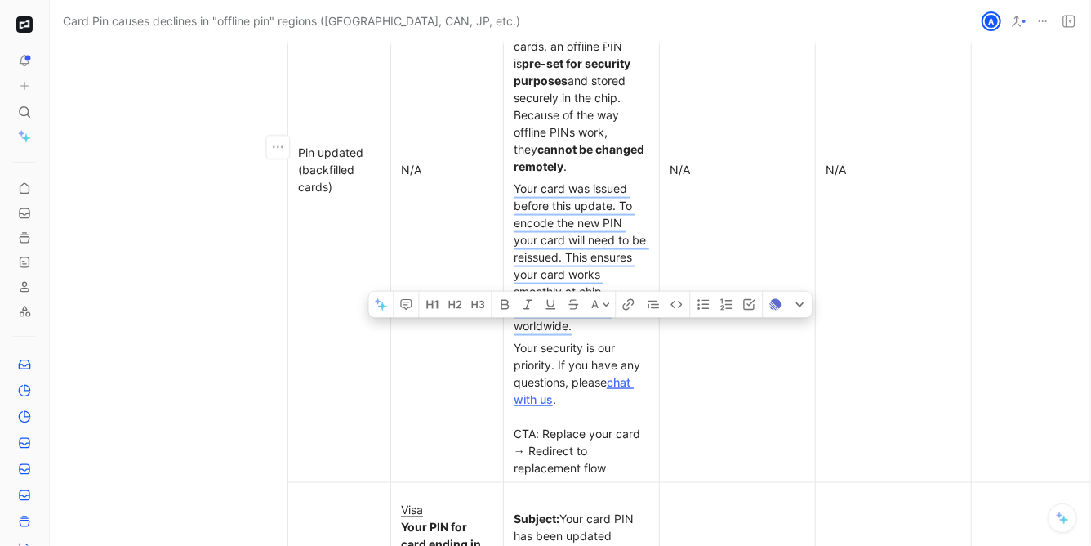
click at [583, 350] on div "Your security is our priority. If you have any questions, please chat with us .…" at bounding box center [582, 407] width 136 height 137
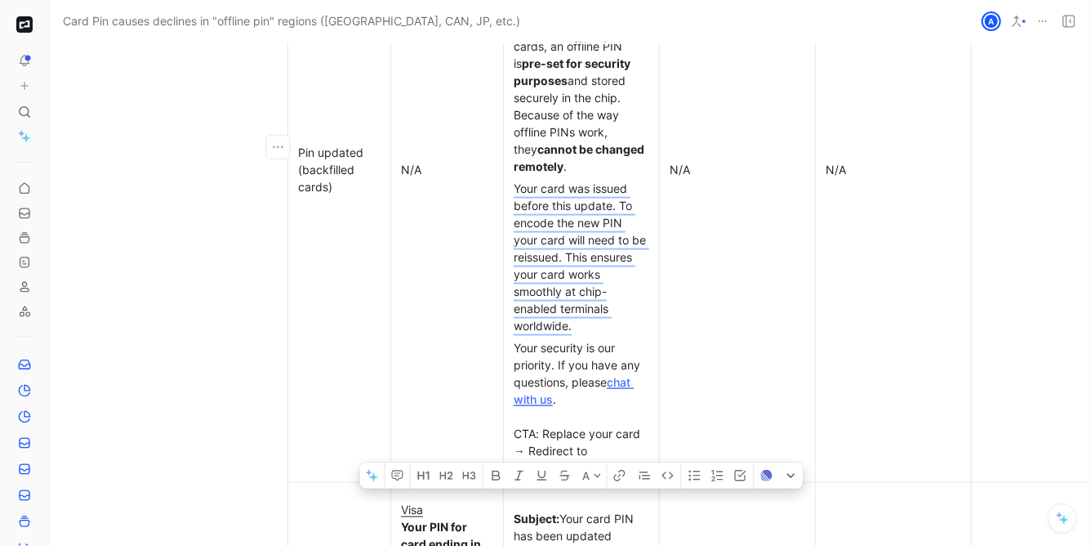
click at [565, 424] on div "Your security is our priority. If you have any questions, please chat with us .…" at bounding box center [582, 407] width 136 height 137
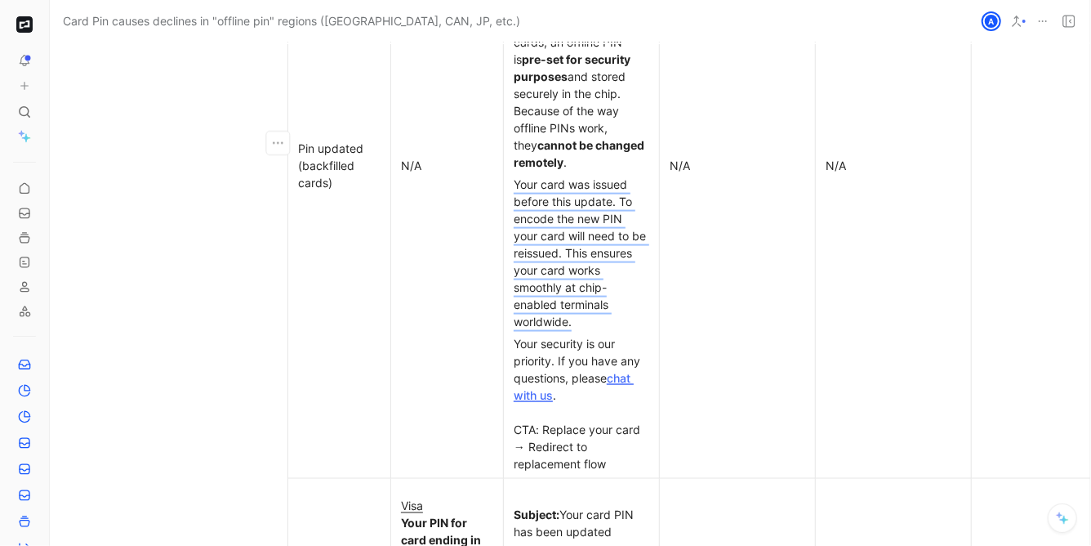
scroll to position [7122, 0]
